Goal: Task Accomplishment & Management: Manage account settings

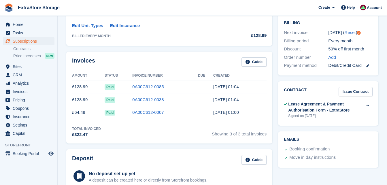
scroll to position [138, 0]
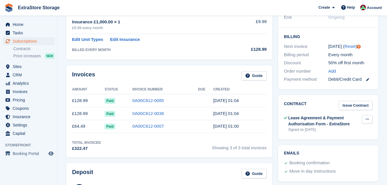
click at [367, 117] on icon at bounding box center [367, 119] width 3 height 4
click at [333, 127] on p "View" at bounding box center [345, 130] width 50 height 7
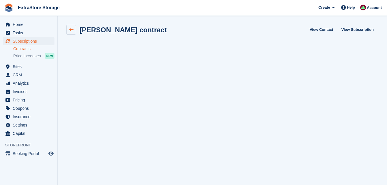
click at [72, 31] on icon at bounding box center [71, 30] width 4 height 4
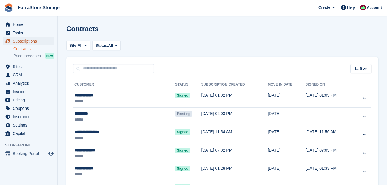
click at [27, 42] on span "Subscriptions" at bounding box center [30, 41] width 35 height 8
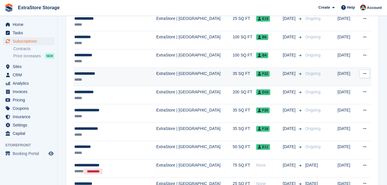
scroll to position [288, 0]
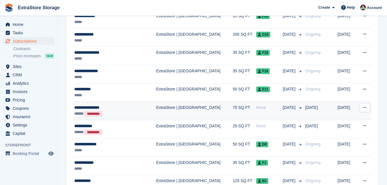
click at [109, 109] on div "**********" at bounding box center [108, 108] width 69 height 6
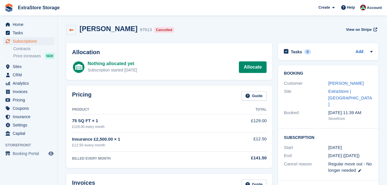
click at [71, 28] on icon at bounding box center [71, 30] width 4 height 4
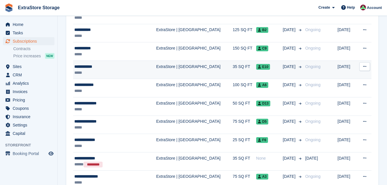
scroll to position [461, 0]
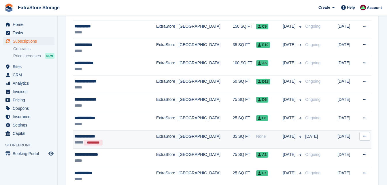
click at [112, 135] on div "**********" at bounding box center [108, 136] width 69 height 6
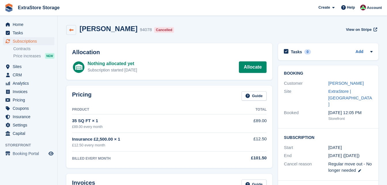
click at [72, 33] on link at bounding box center [71, 30] width 10 height 10
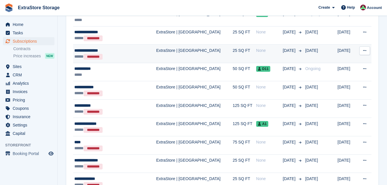
scroll to position [634, 0]
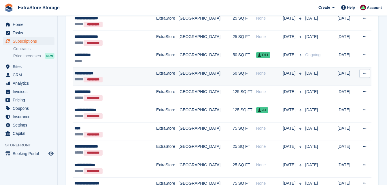
click at [111, 75] on div "**********" at bounding box center [108, 73] width 69 height 6
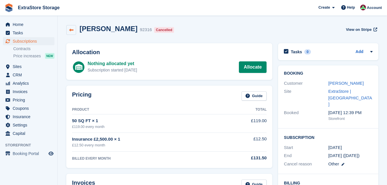
click at [68, 30] on link at bounding box center [71, 30] width 10 height 10
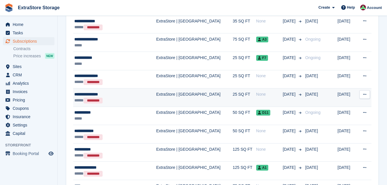
scroll to position [634, 0]
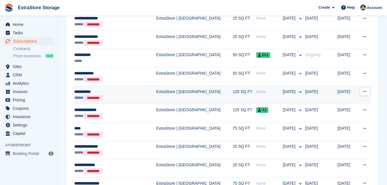
click at [112, 93] on div "**********" at bounding box center [108, 92] width 69 height 6
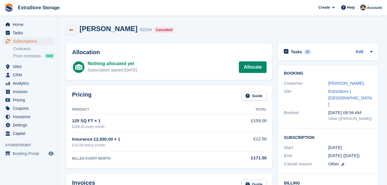
click at [73, 31] on icon at bounding box center [71, 30] width 4 height 4
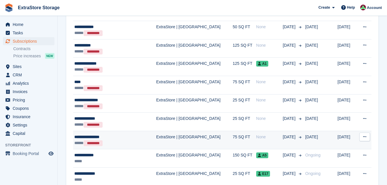
scroll to position [692, 0]
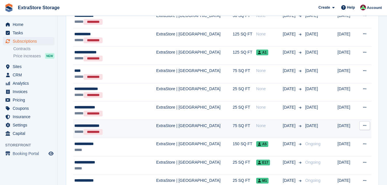
click at [125, 126] on div "**********" at bounding box center [108, 126] width 69 height 6
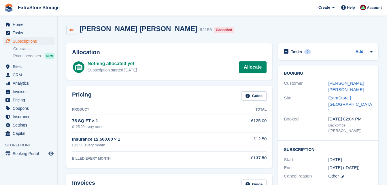
click at [72, 30] on icon at bounding box center [71, 30] width 4 height 4
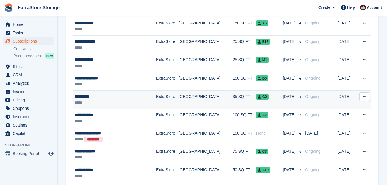
scroll to position [799, 0]
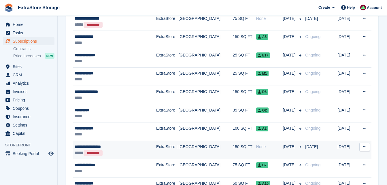
click at [126, 150] on div "***** *********" at bounding box center [108, 153] width 69 height 6
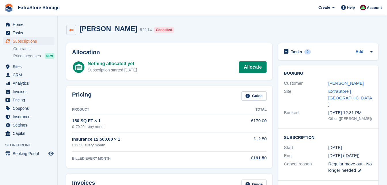
click at [67, 30] on link at bounding box center [71, 30] width 10 height 10
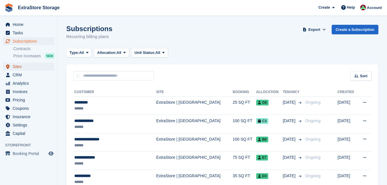
click at [26, 65] on span "Sites" at bounding box center [30, 67] width 35 height 8
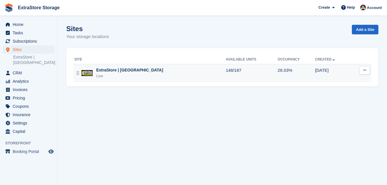
click at [174, 66] on td "ExtraStore | Belfast Live" at bounding box center [149, 73] width 152 height 18
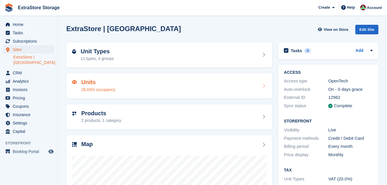
click at [134, 84] on div "Units 26.03% occupancy" at bounding box center [169, 86] width 195 height 14
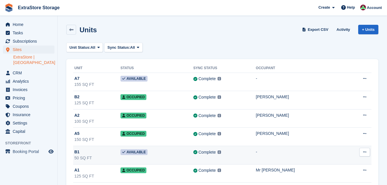
click at [91, 154] on div "B1" at bounding box center [97, 152] width 46 height 6
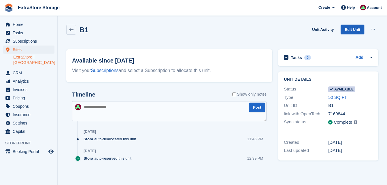
click at [347, 31] on link "Edit Unit" at bounding box center [352, 30] width 23 height 10
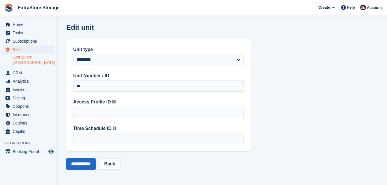
scroll to position [2, 0]
click at [117, 167] on link "Back" at bounding box center [109, 164] width 21 height 12
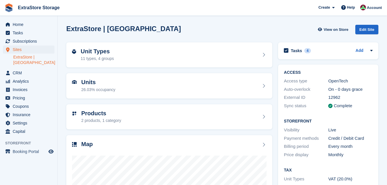
click at [146, 85] on div "Units 26.03% occupancy" at bounding box center [169, 86] width 195 height 14
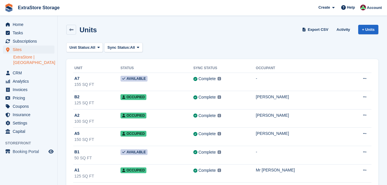
scroll to position [58, 0]
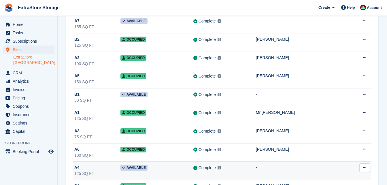
click at [365, 168] on icon at bounding box center [364, 168] width 3 height 4
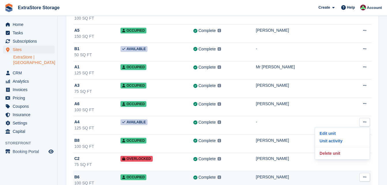
scroll to position [115, 0]
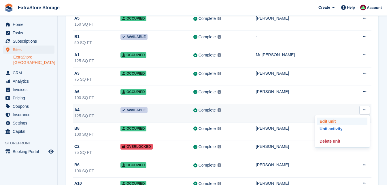
click at [329, 122] on p "Edit unit" at bounding box center [342, 121] width 50 height 7
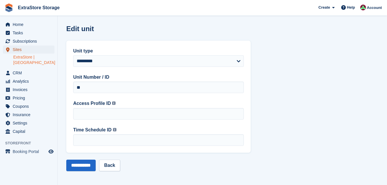
click at [29, 52] on span "Sites" at bounding box center [30, 50] width 35 height 8
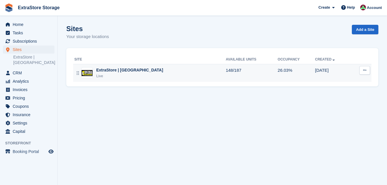
click at [139, 71] on div "ExtraStore | Belfast Live" at bounding box center [149, 73] width 151 height 12
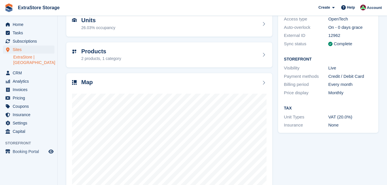
scroll to position [92, 0]
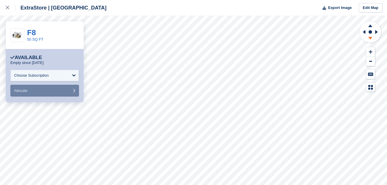
click at [368, 37] on icon at bounding box center [370, 38] width 15 height 7
click at [368, 27] on icon at bounding box center [370, 25] width 4 height 3
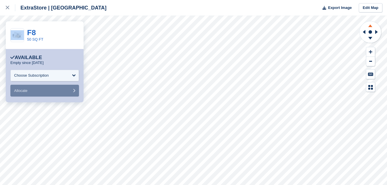
click at [368, 27] on icon at bounding box center [370, 25] width 4 height 3
click at [50, 75] on div "Choose Subscription" at bounding box center [44, 76] width 69 height 12
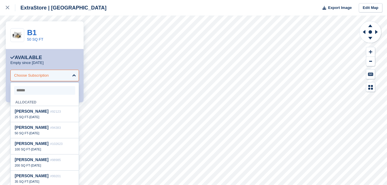
click at [50, 75] on div "Choose Subscription" at bounding box center [44, 76] width 69 height 12
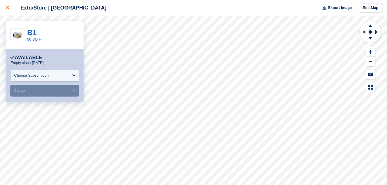
click at [6, 8] on icon at bounding box center [7, 7] width 3 height 3
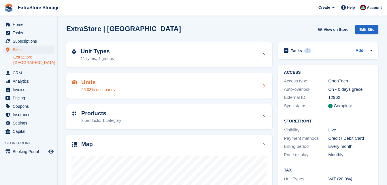
click at [239, 85] on div "Units 26.03% occupancy" at bounding box center [169, 86] width 195 height 14
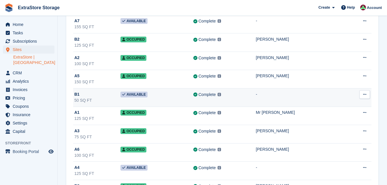
scroll to position [115, 0]
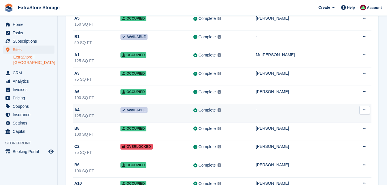
click at [144, 110] on span "Available" at bounding box center [133, 110] width 27 height 6
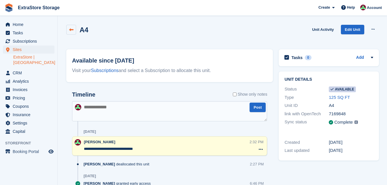
click at [72, 29] on icon at bounding box center [71, 30] width 4 height 4
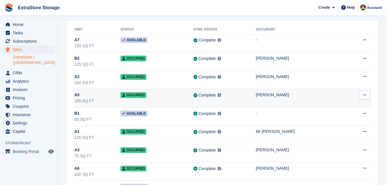
scroll to position [58, 0]
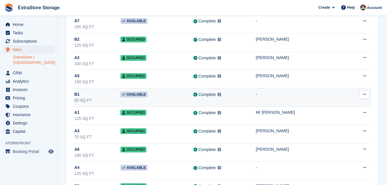
click at [140, 93] on span "Available" at bounding box center [133, 95] width 27 height 6
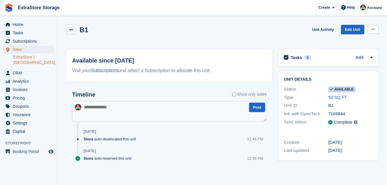
click at [377, 29] on button at bounding box center [373, 29] width 11 height 9
click at [341, 42] on p "Make unavailable" at bounding box center [351, 40] width 50 height 7
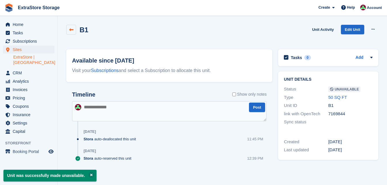
click at [73, 29] on icon at bounding box center [71, 30] width 4 height 4
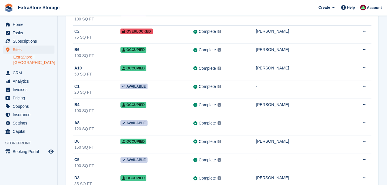
scroll to position [288, 0]
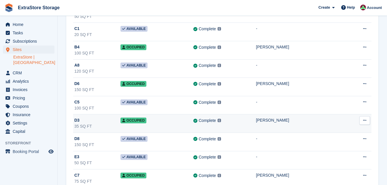
click at [94, 122] on div "D3" at bounding box center [97, 120] width 46 height 6
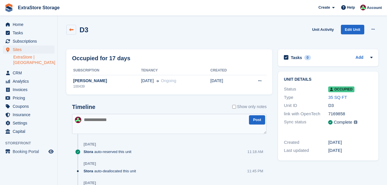
click at [74, 31] on link at bounding box center [71, 30] width 10 height 10
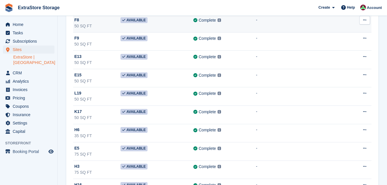
scroll to position [1729, 0]
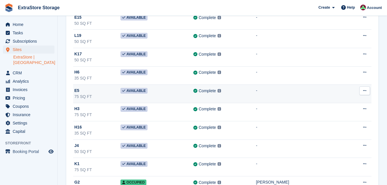
click at [138, 91] on span "Available" at bounding box center [133, 91] width 27 height 6
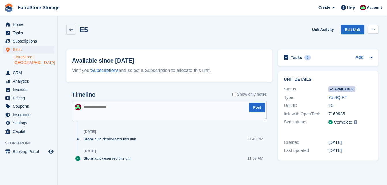
click at [374, 27] on button at bounding box center [373, 29] width 11 height 9
click at [348, 42] on p "Make unavailable" at bounding box center [351, 40] width 50 height 7
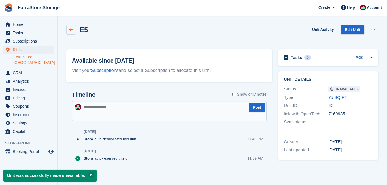
click at [71, 29] on icon at bounding box center [71, 30] width 4 height 4
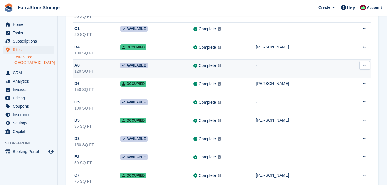
scroll to position [346, 0]
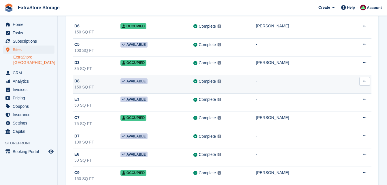
click at [130, 80] on span "Available" at bounding box center [133, 81] width 27 height 6
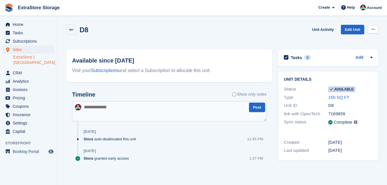
click at [374, 28] on icon at bounding box center [372, 29] width 3 height 4
click at [347, 40] on p "Make unavailable" at bounding box center [351, 40] width 50 height 7
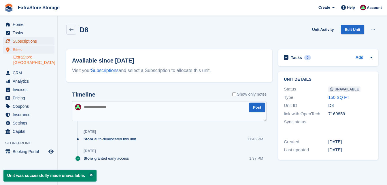
click at [36, 39] on span "Subscriptions" at bounding box center [30, 41] width 35 height 8
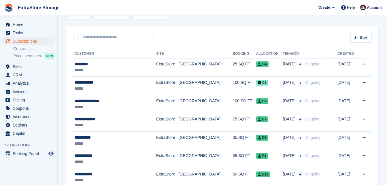
scroll to position [58, 0]
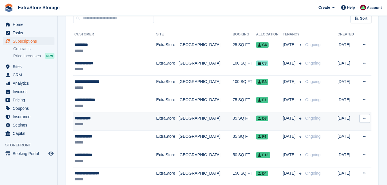
click at [106, 118] on div "**********" at bounding box center [108, 118] width 69 height 6
